Goal: Information Seeking & Learning: Find specific fact

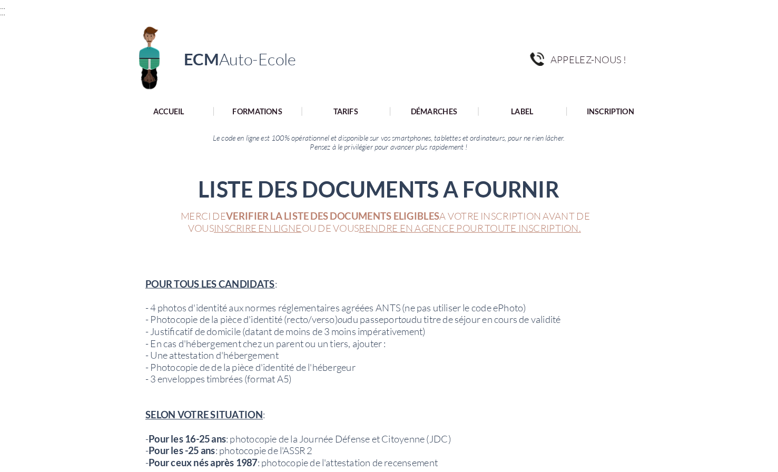
scroll to position [119, 0]
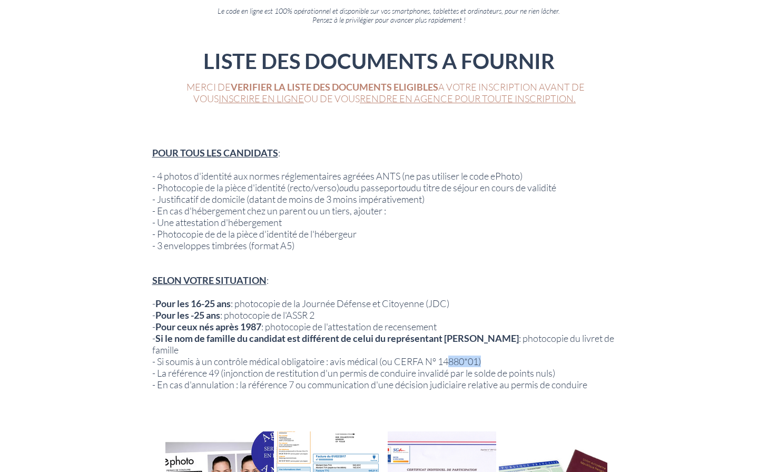
drag, startPoint x: 446, startPoint y: 351, endPoint x: 484, endPoint y: 349, distance: 37.5
click at [481, 356] on span "- Si soumis à un contrôle médical obligatoire : avis médical (ou CERFA N° 14880…" at bounding box center [316, 362] width 329 height 12
copy span "4880*01"
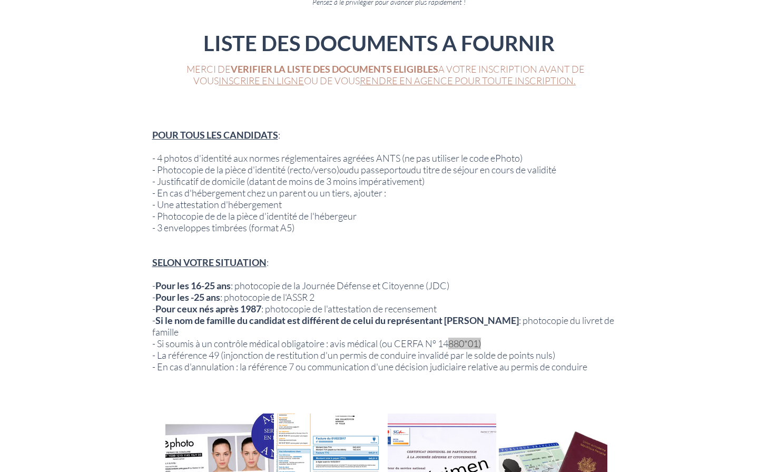
scroll to position [161, 0]
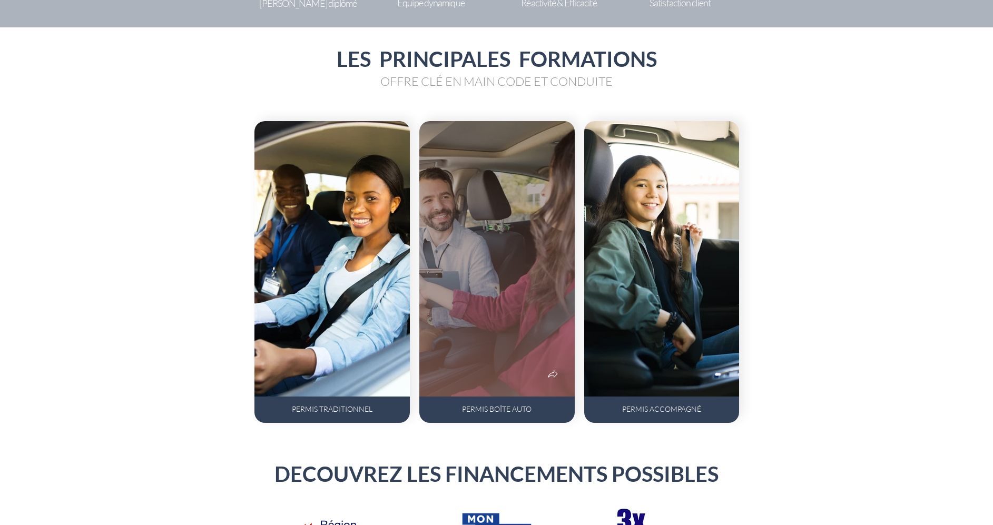
scroll to position [596, 0]
